Goal: Find specific page/section: Find specific page/section

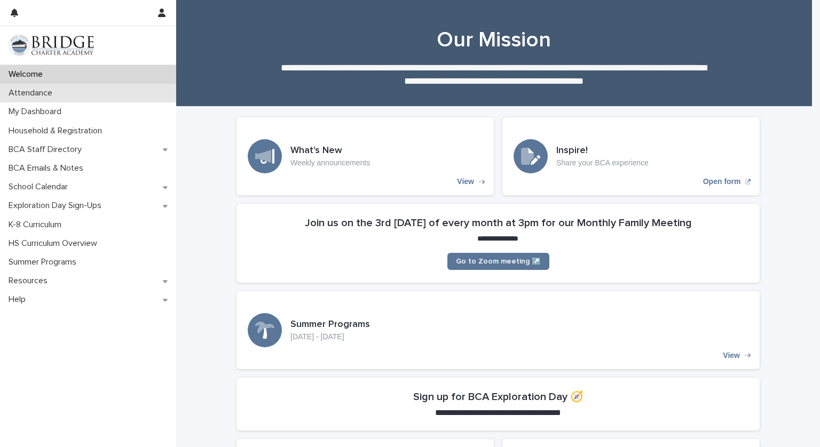
click at [76, 94] on div "Attendance" at bounding box center [88, 93] width 176 height 19
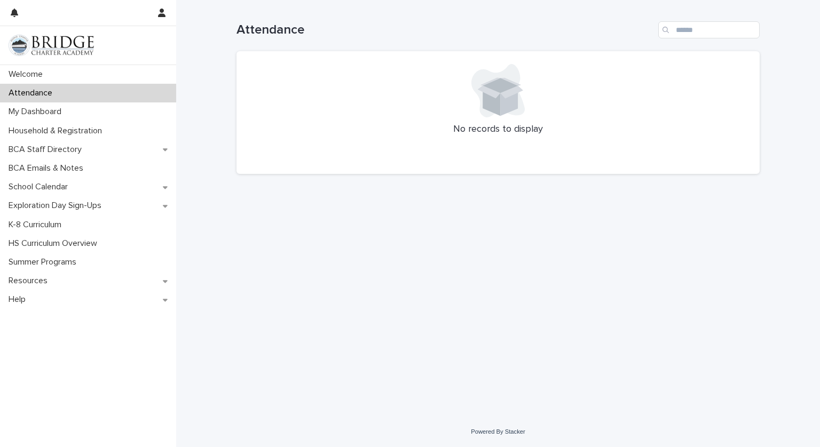
click at [80, 97] on div "Attendance" at bounding box center [88, 93] width 176 height 19
click at [31, 98] on p "Attendance" at bounding box center [32, 93] width 57 height 10
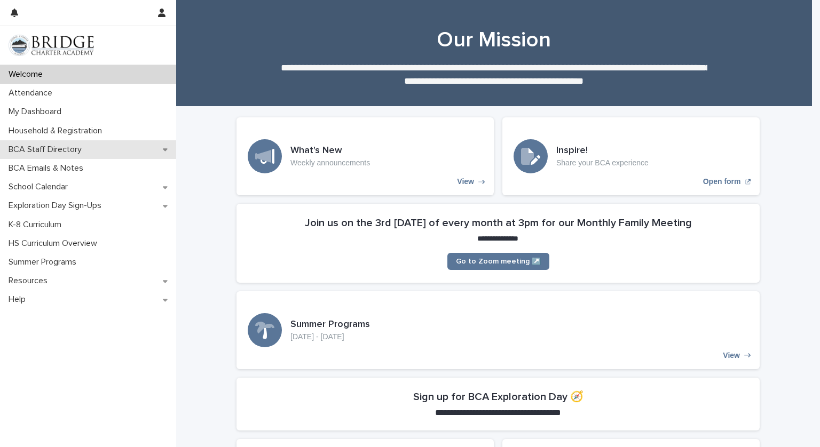
click at [76, 151] on p "BCA Staff Directory" at bounding box center [47, 150] width 86 height 10
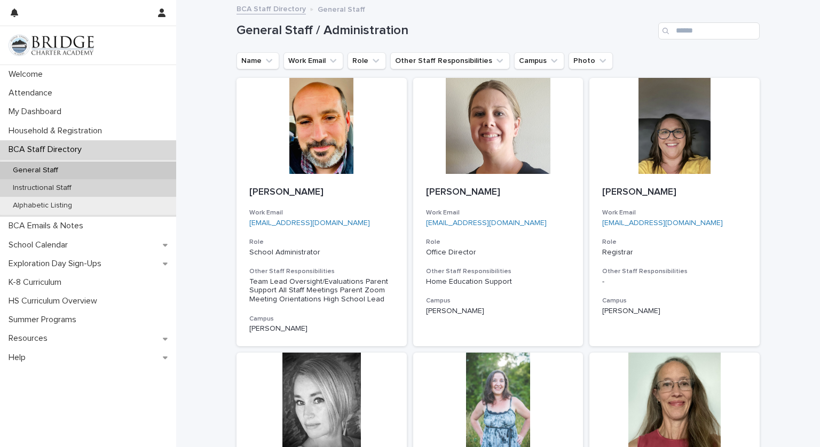
click at [80, 190] on div "Instructional Staff" at bounding box center [88, 188] width 176 height 18
